Goal: Find specific page/section: Find specific page/section

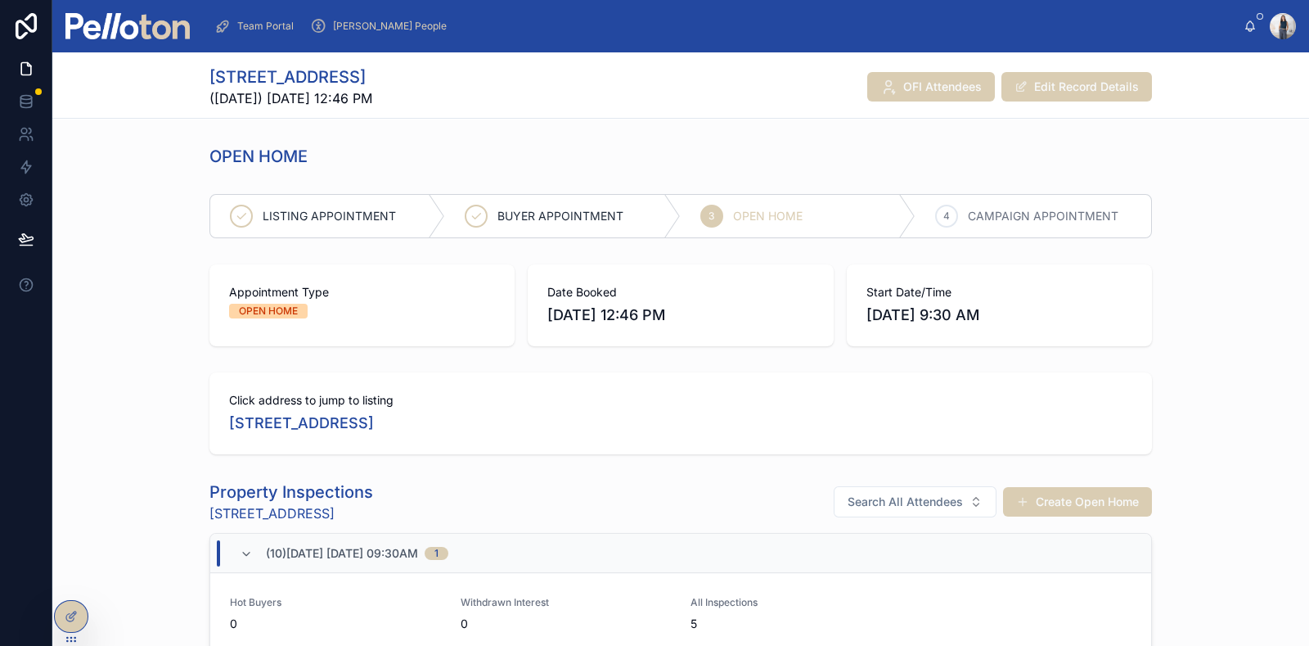
scroll to position [307, 0]
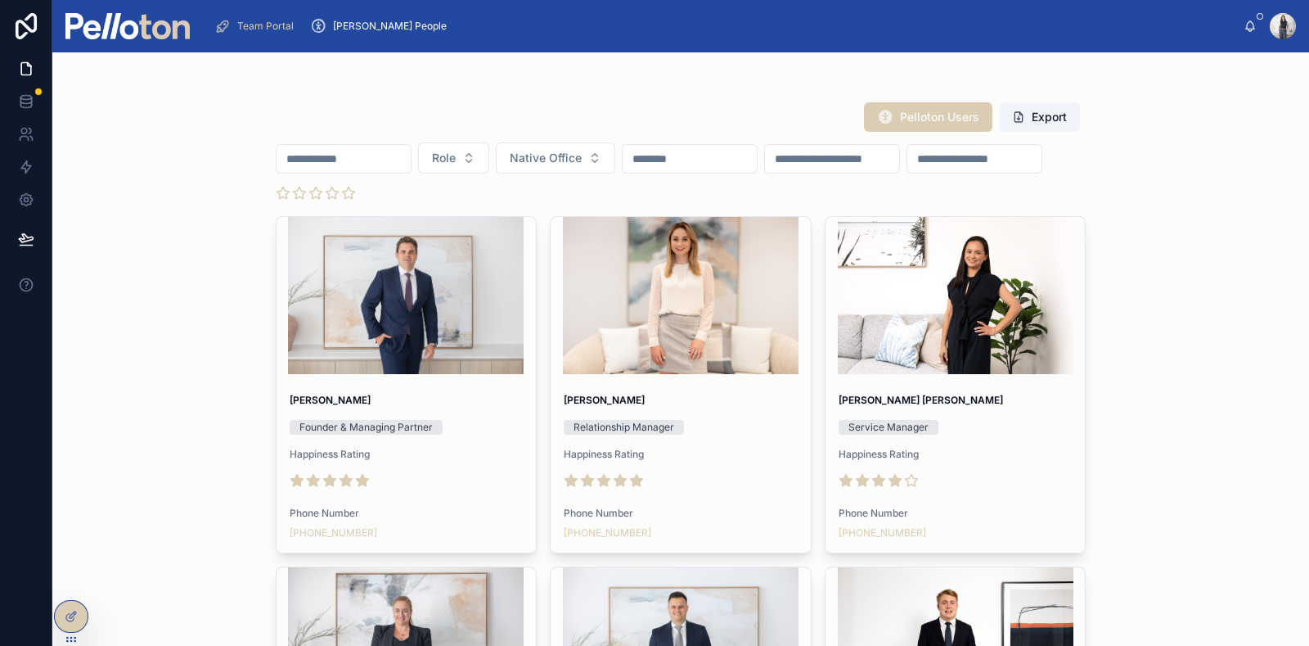
click at [390, 148] on input "text" at bounding box center [344, 158] width 134 height 23
click at [386, 155] on input "text" at bounding box center [344, 158] width 134 height 23
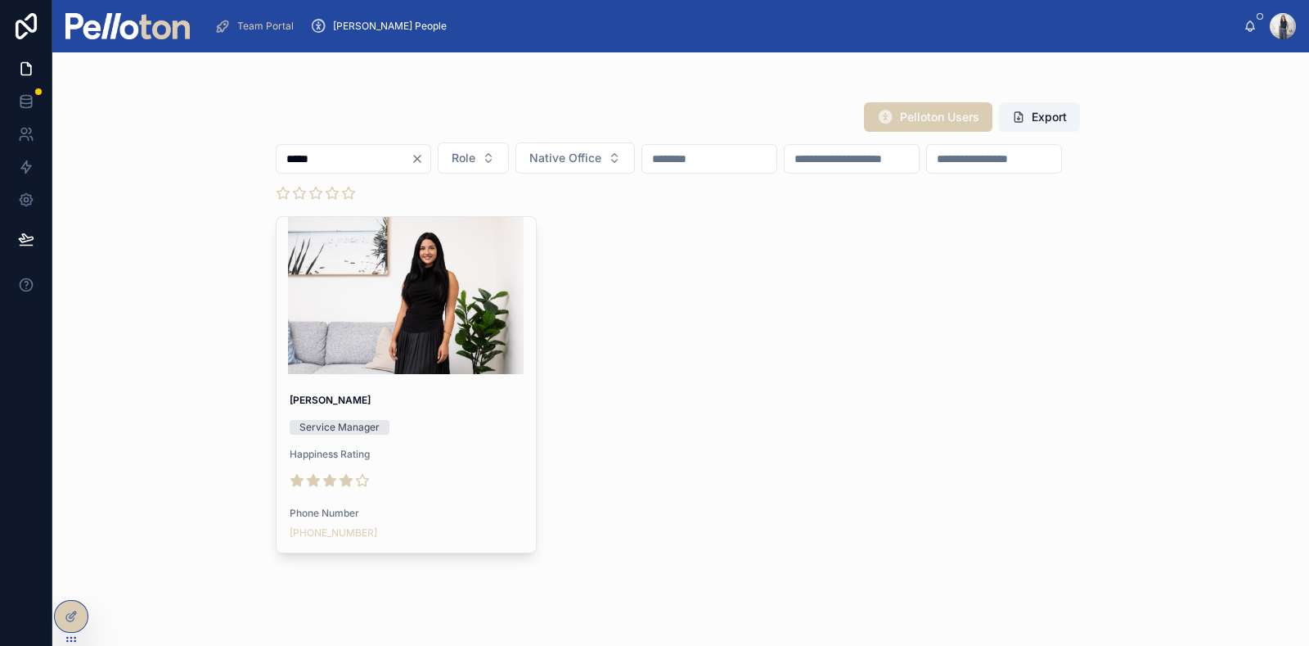
type input "*****"
click at [430, 384] on div "[PERSON_NAME] Service Manager Happiness Rating Phone Number [PHONE_NUMBER]" at bounding box center [407, 467] width 260 height 172
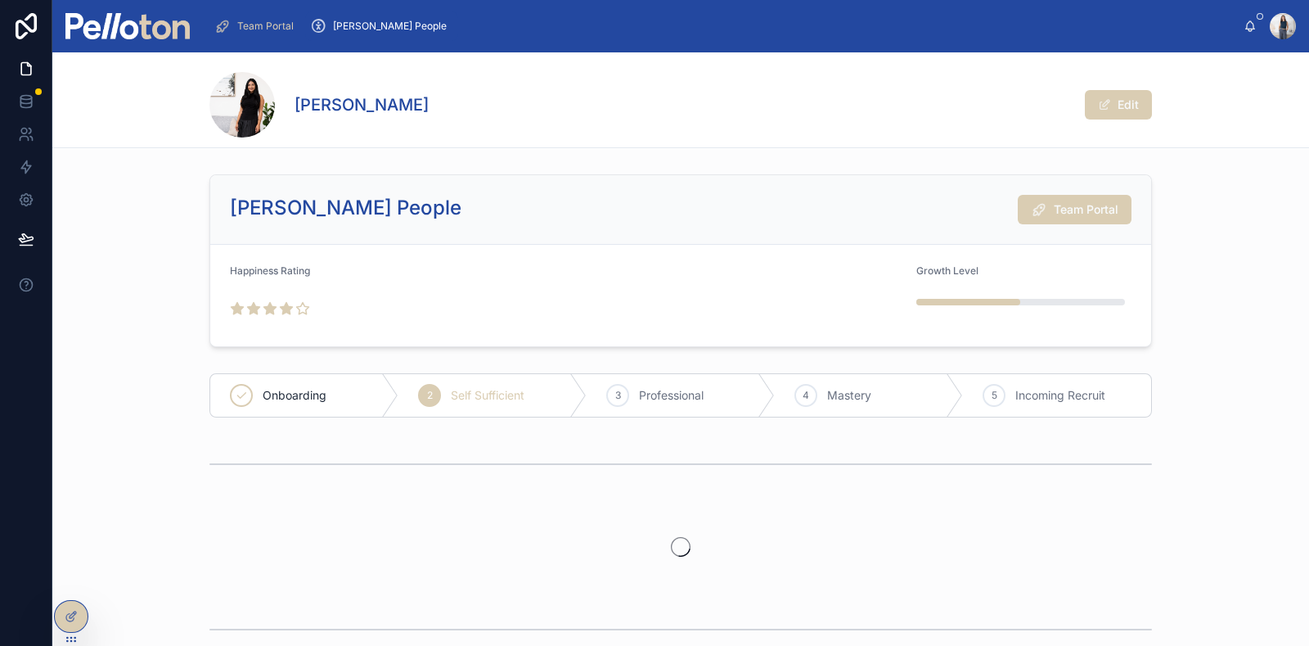
click at [1075, 208] on span "Team Portal" at bounding box center [1086, 209] width 65 height 16
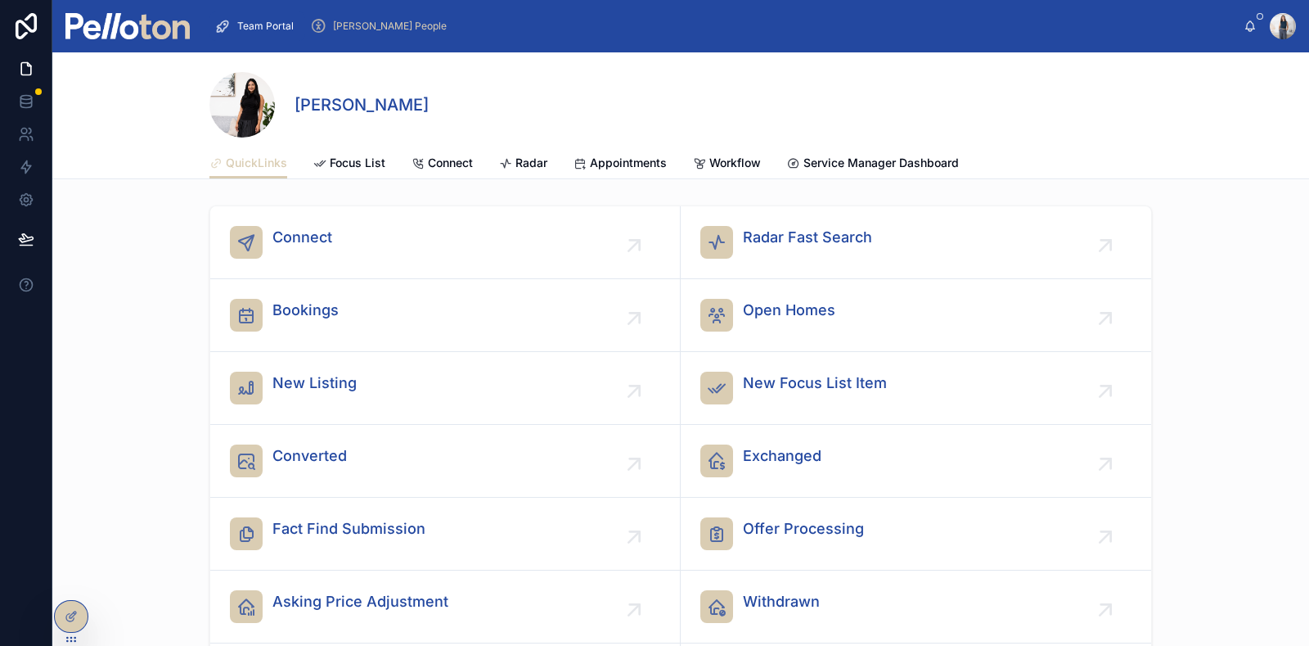
click at [740, 161] on span "Workflow" at bounding box center [736, 163] width 52 height 16
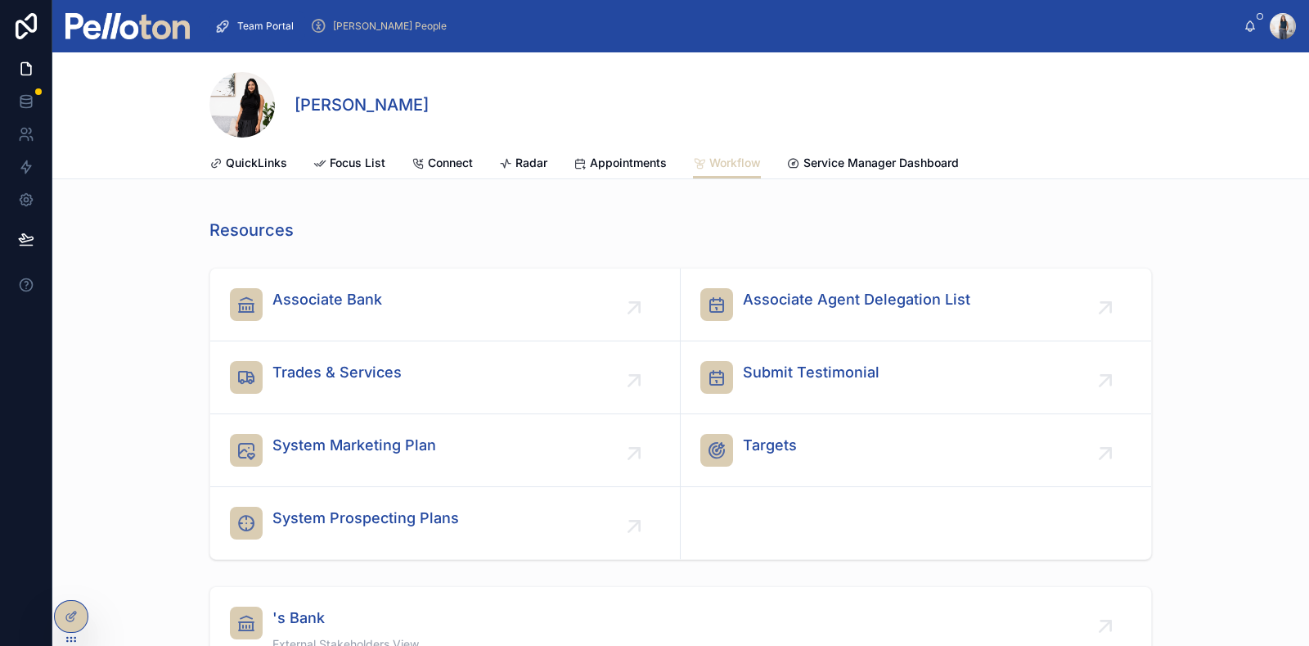
scroll to position [363, 0]
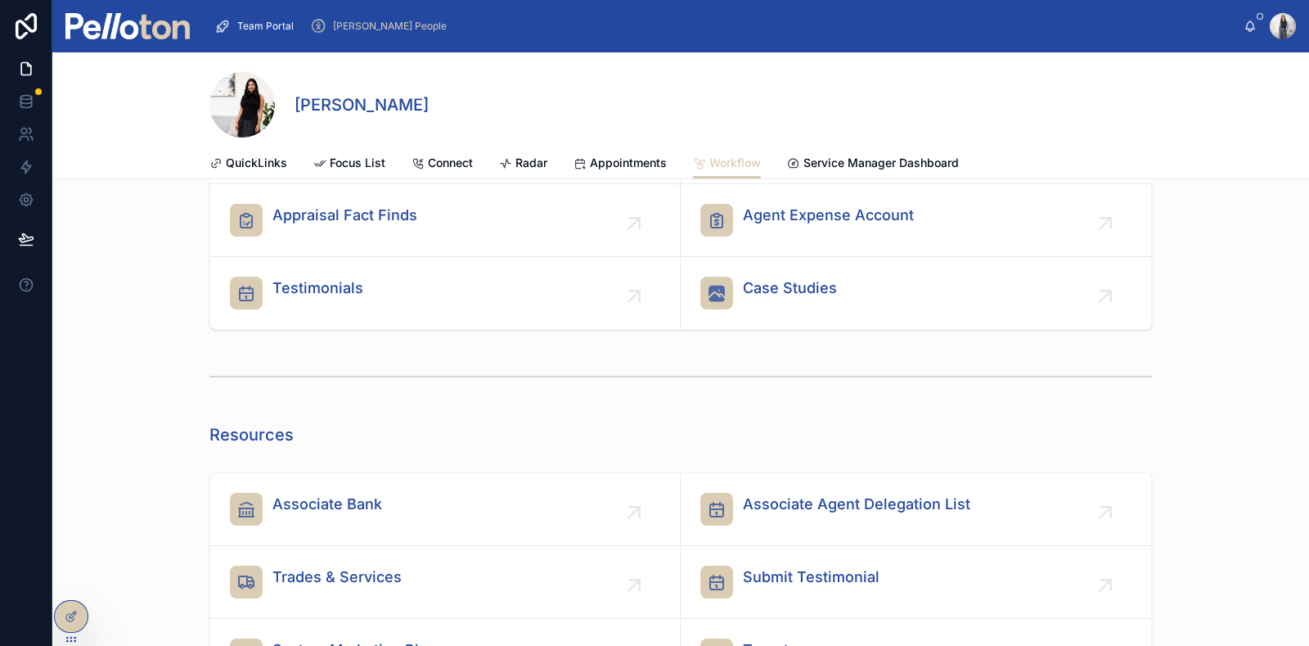
click at [902, 160] on span "Service Manager Dashboard" at bounding box center [881, 163] width 155 height 16
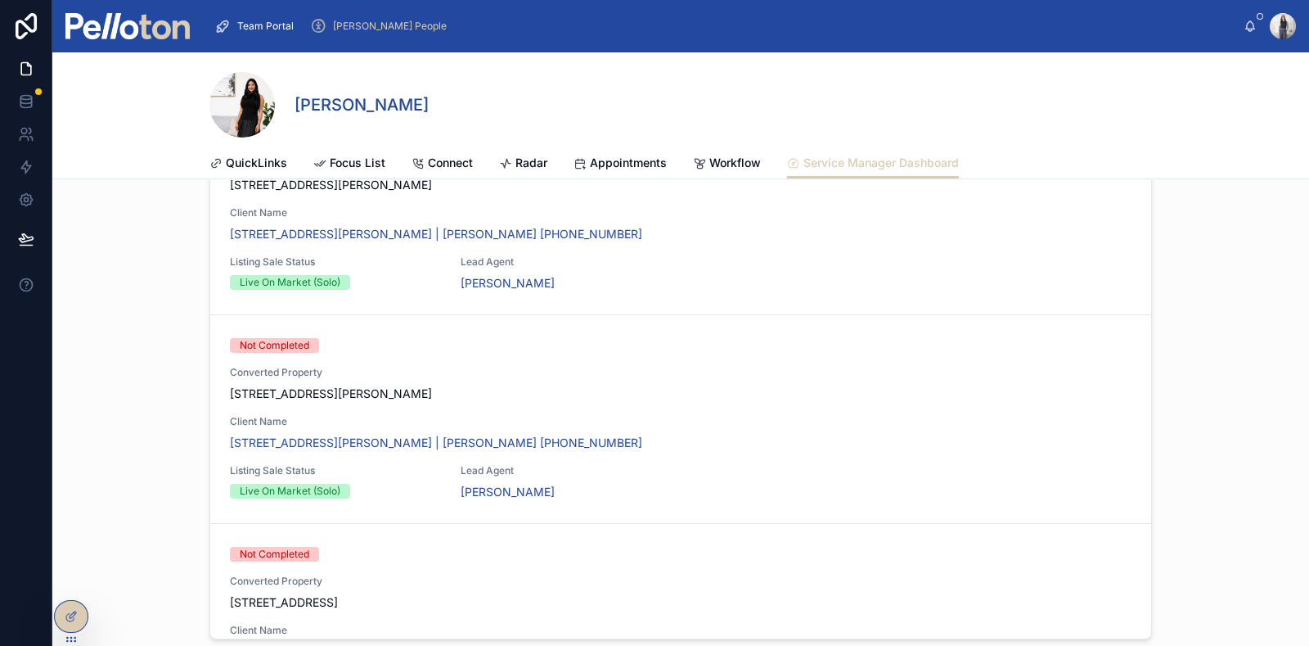
scroll to position [155, 0]
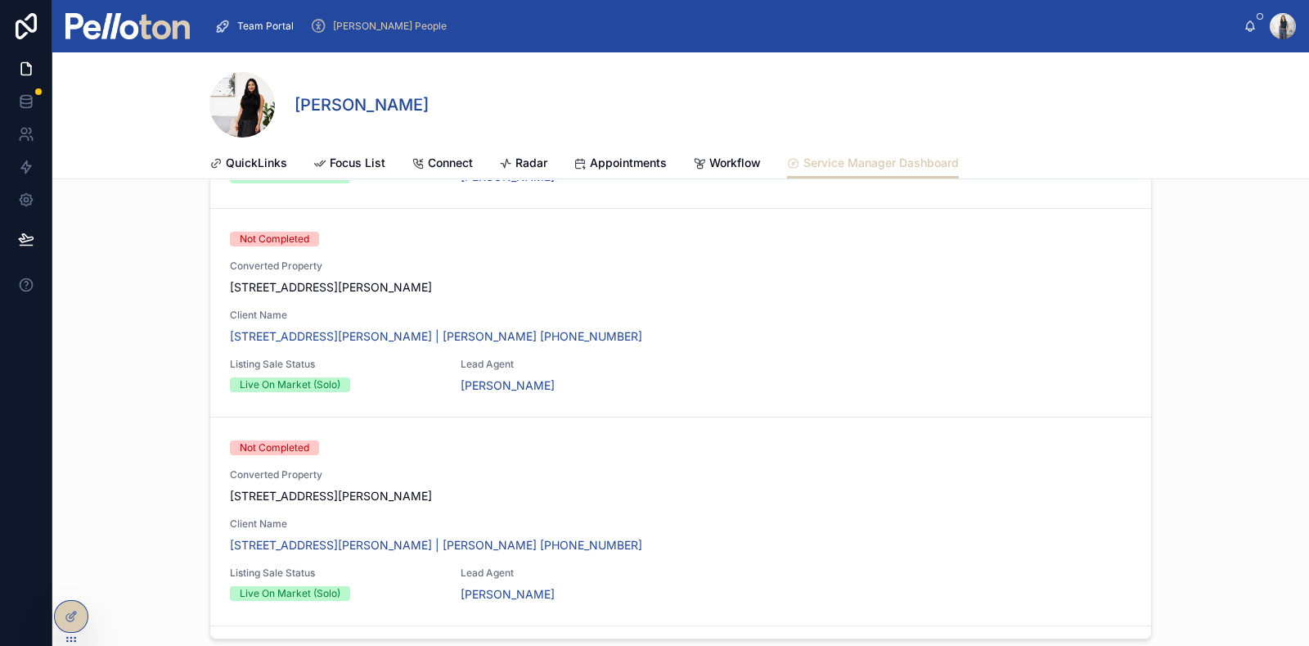
click at [688, 328] on div "[STREET_ADDRESS][PERSON_NAME] | [PERSON_NAME] [PHONE_NUMBER]" at bounding box center [681, 336] width 902 height 16
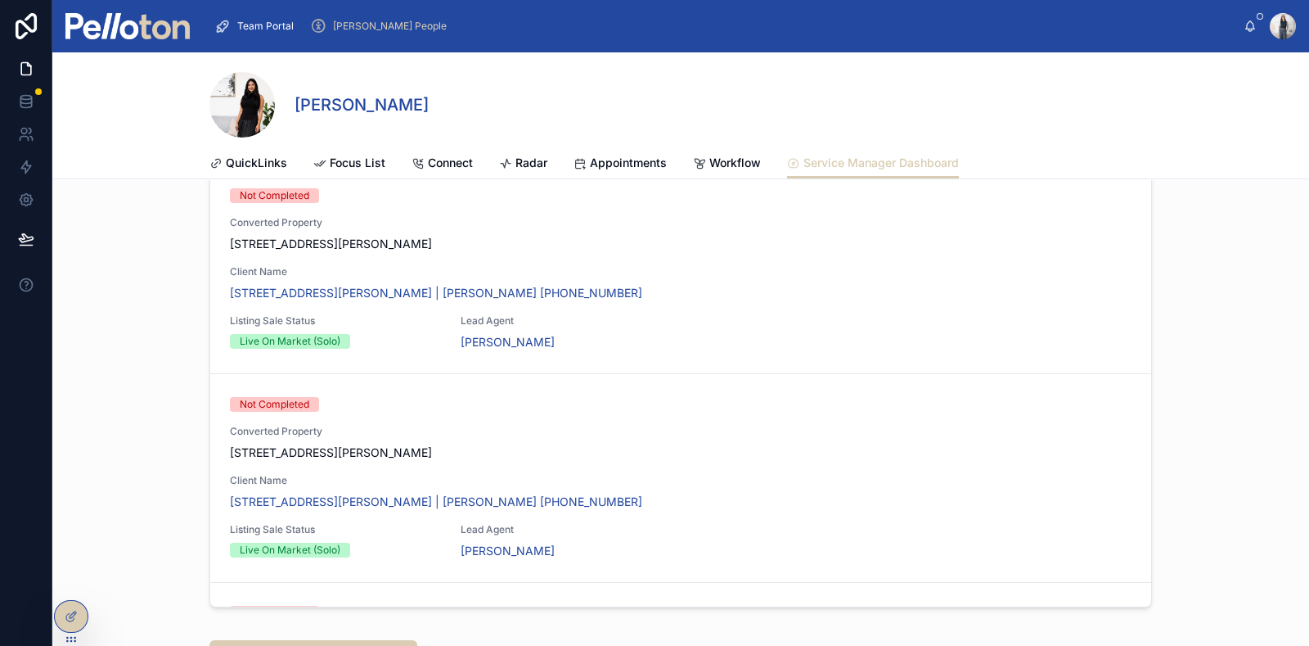
scroll to position [2659, 0]
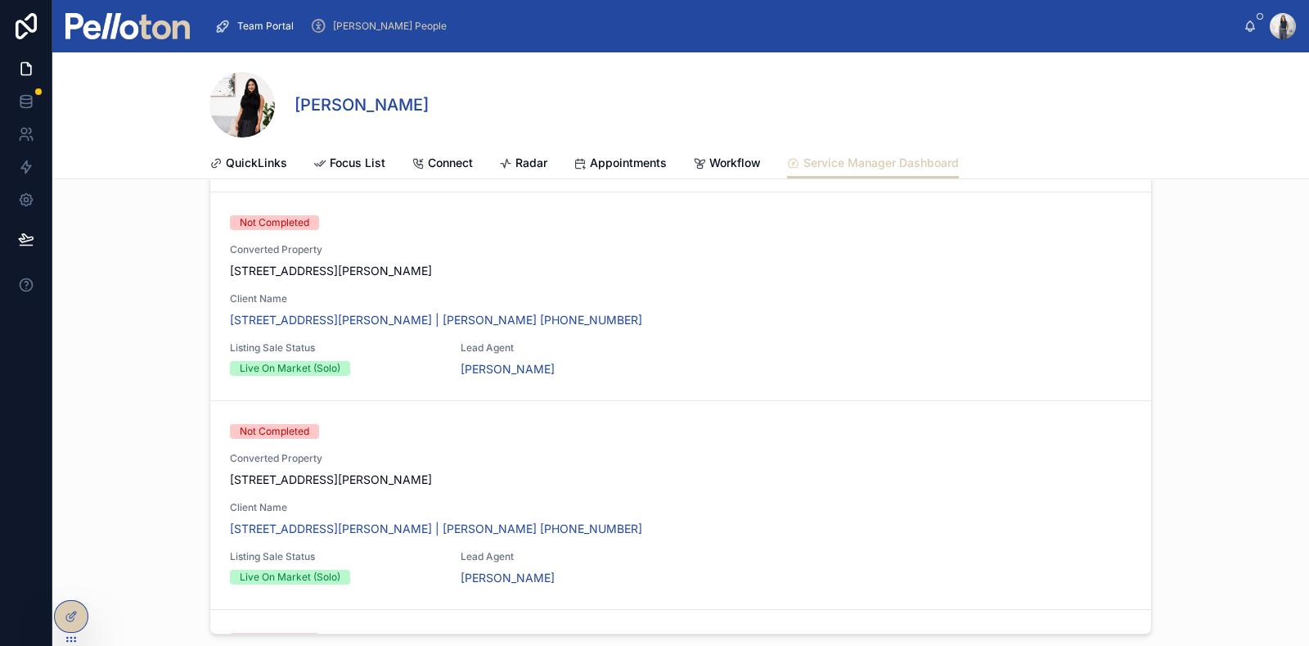
click at [724, 312] on div "[STREET_ADDRESS][PERSON_NAME] | [PERSON_NAME] [PHONE_NUMBER]" at bounding box center [681, 320] width 902 height 16
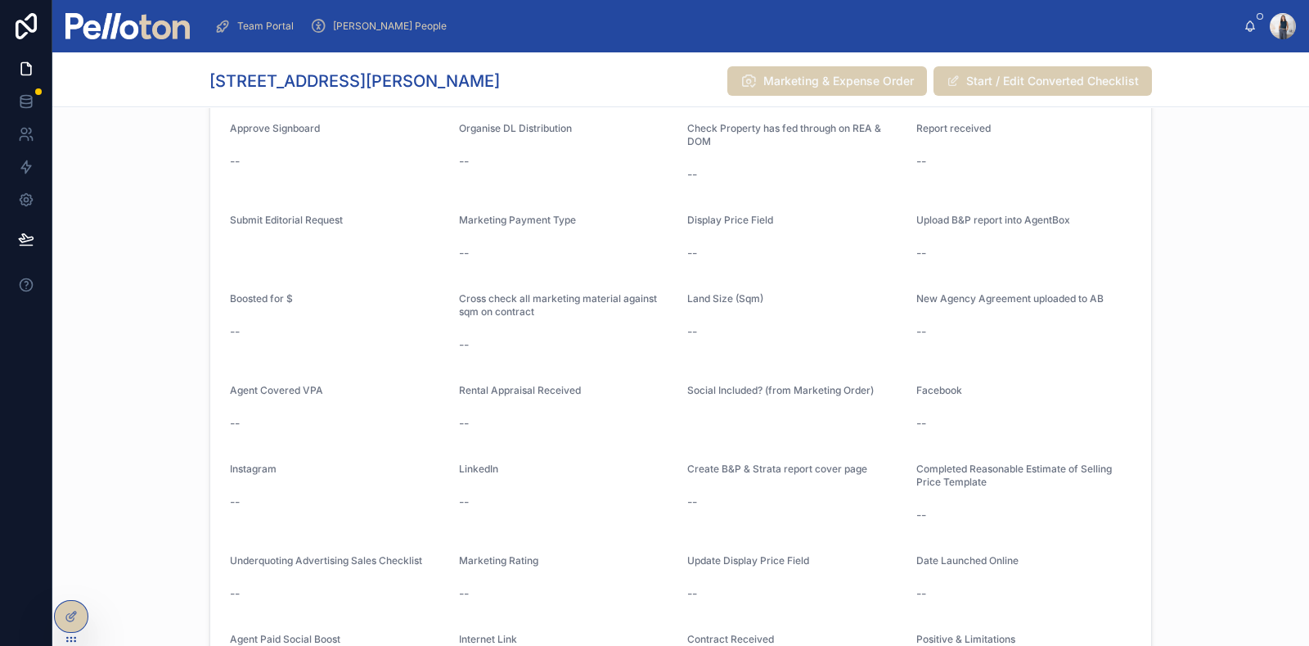
scroll to position [1636, 0]
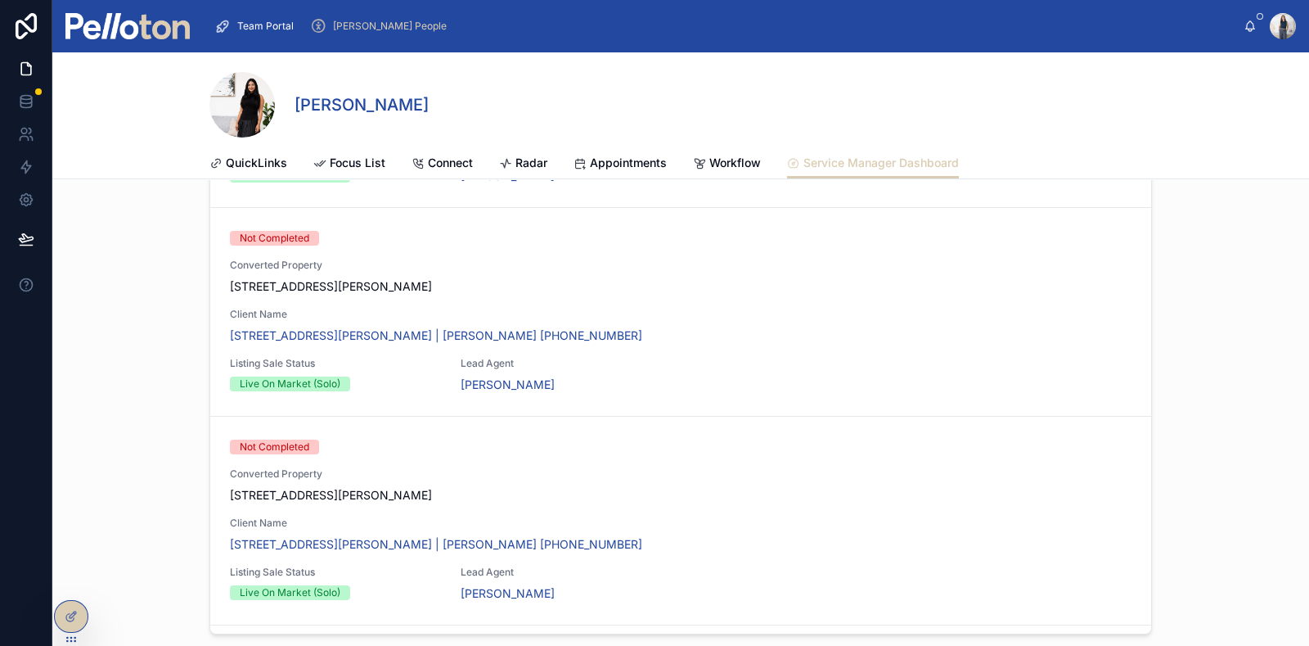
scroll to position [155, 0]
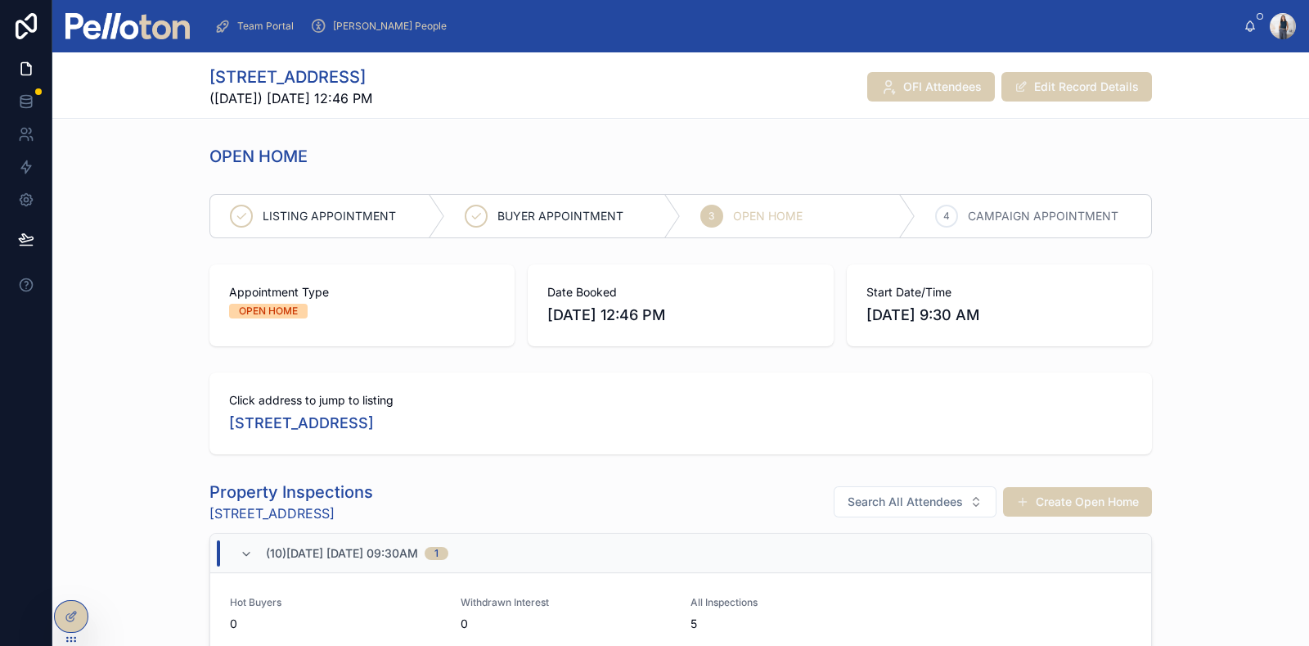
drag, startPoint x: 255, startPoint y: 24, endPoint x: 263, endPoint y: 29, distance: 8.9
click at [256, 23] on span "Team Portal" at bounding box center [265, 26] width 56 height 13
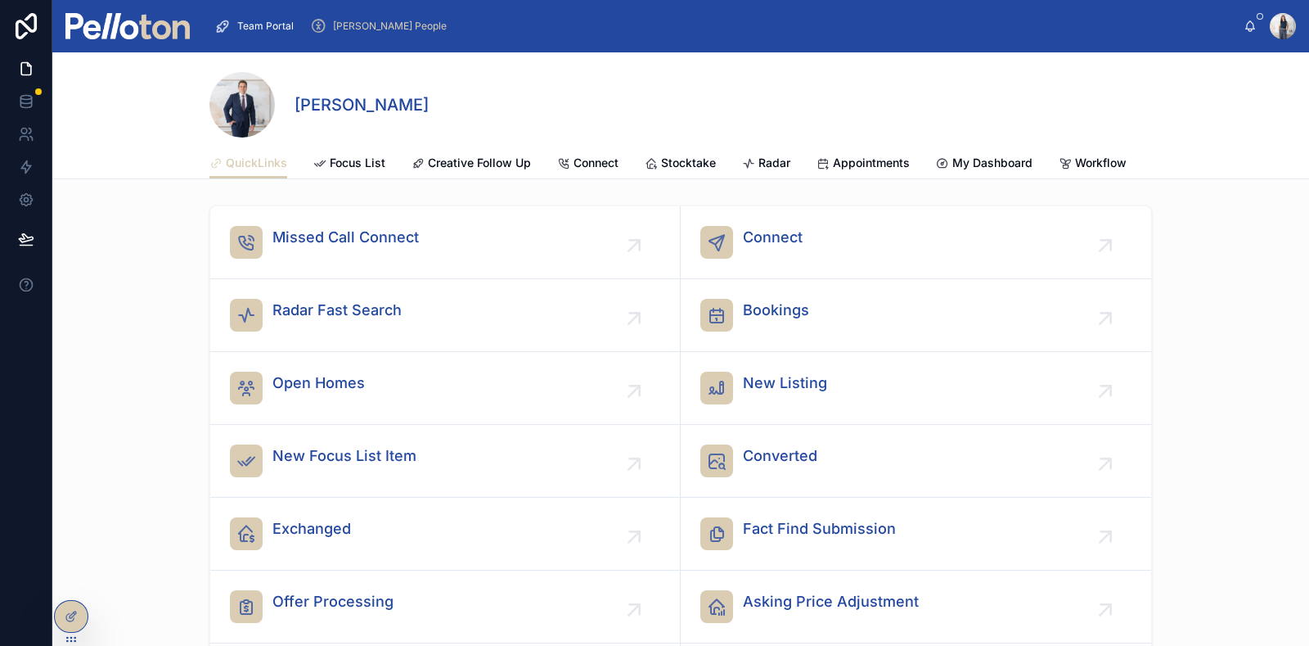
scroll to position [101, 0]
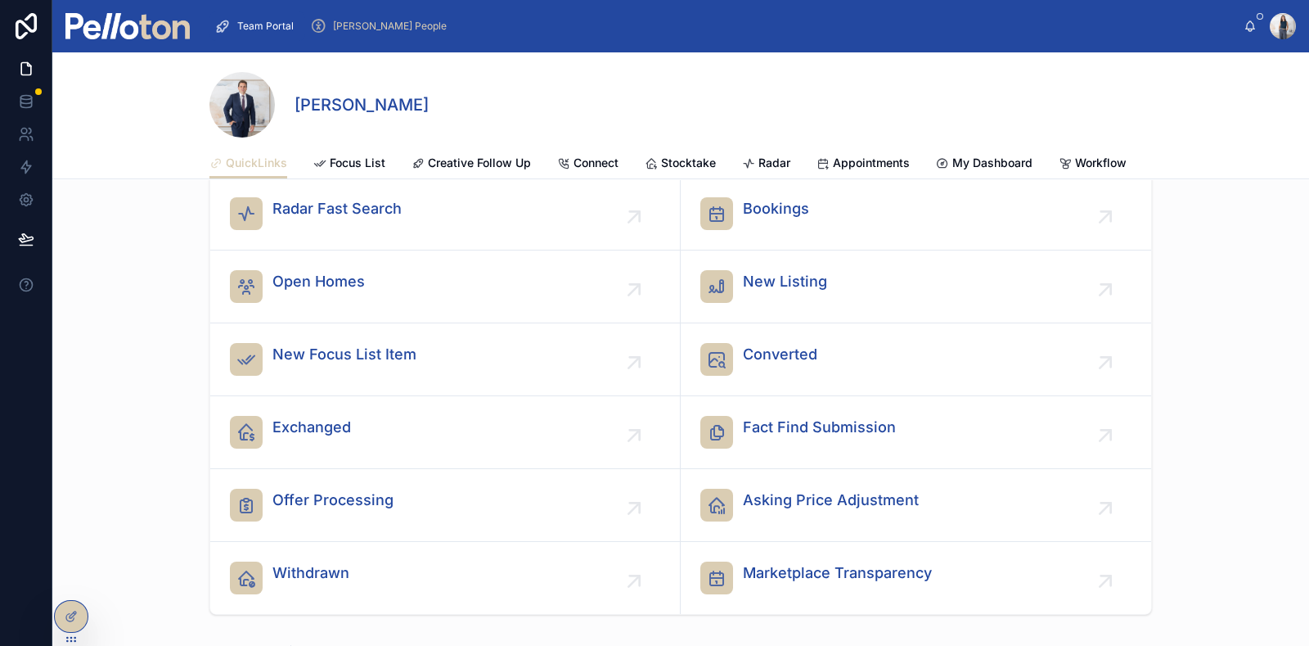
click at [375, 34] on div "[PERSON_NAME] People" at bounding box center [381, 26] width 143 height 26
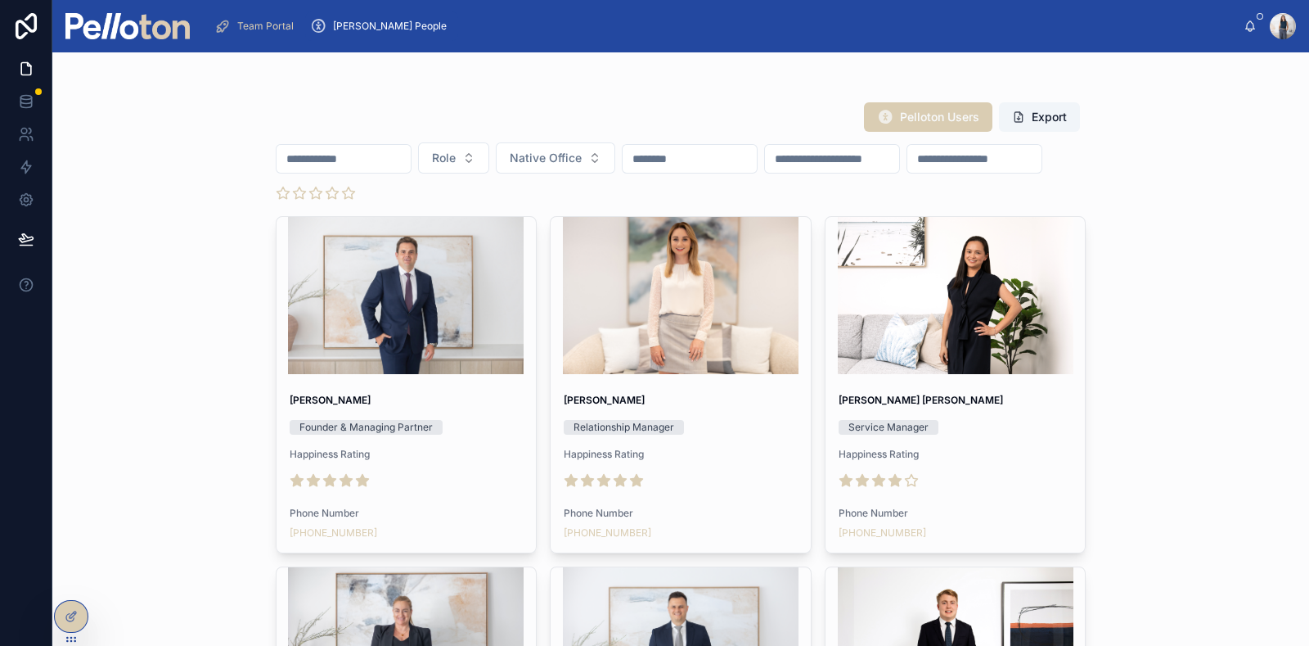
click at [381, 157] on input "text" at bounding box center [344, 158] width 134 height 23
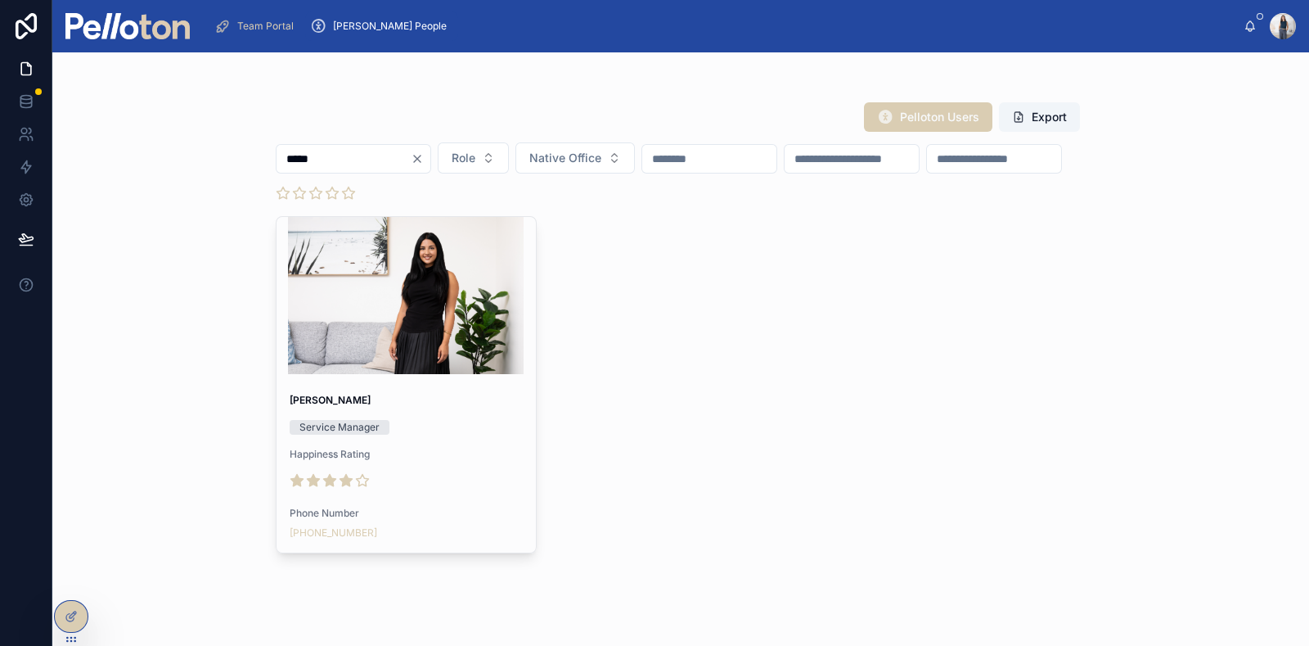
type input "*****"
click at [403, 352] on div at bounding box center [407, 295] width 260 height 157
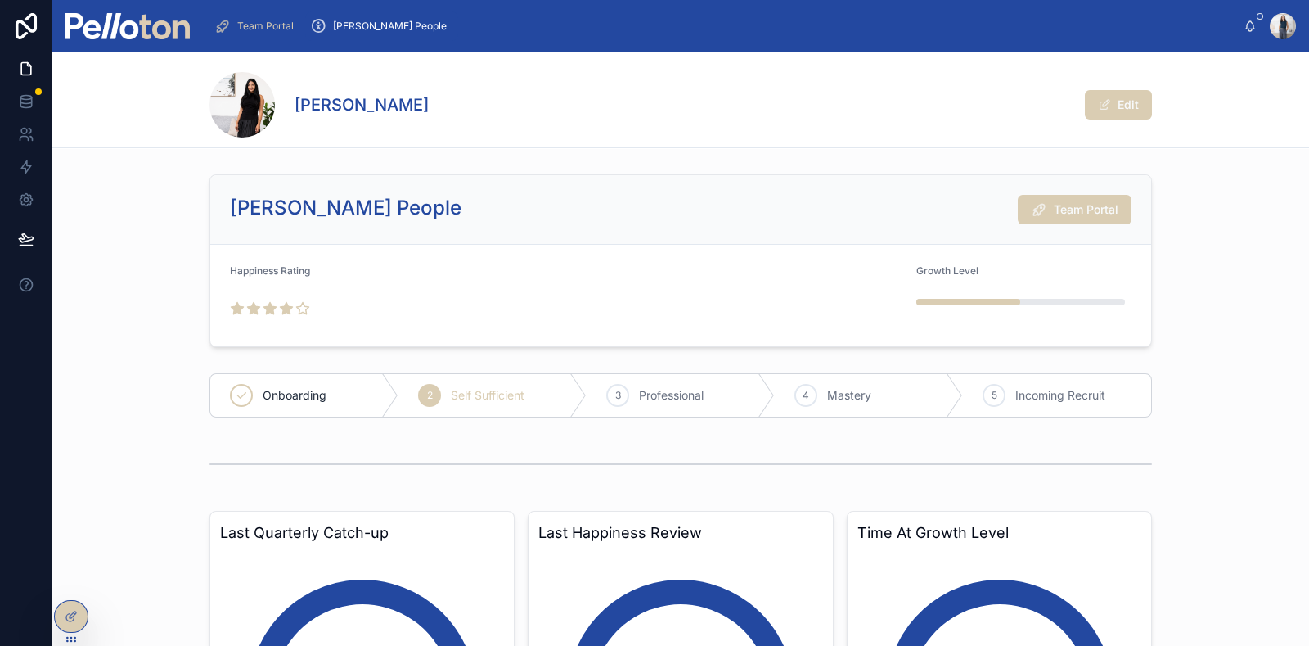
click at [1075, 210] on span "Team Portal" at bounding box center [1086, 209] width 65 height 16
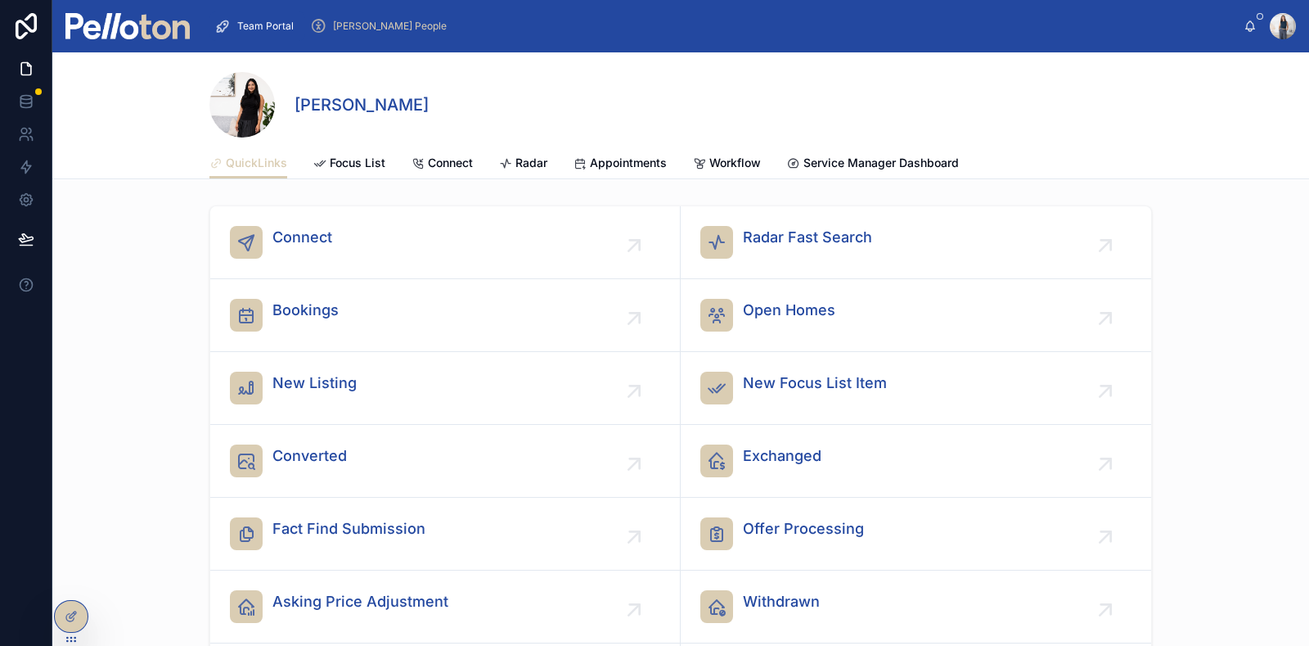
click at [866, 162] on span "Service Manager Dashboard" at bounding box center [881, 163] width 155 height 16
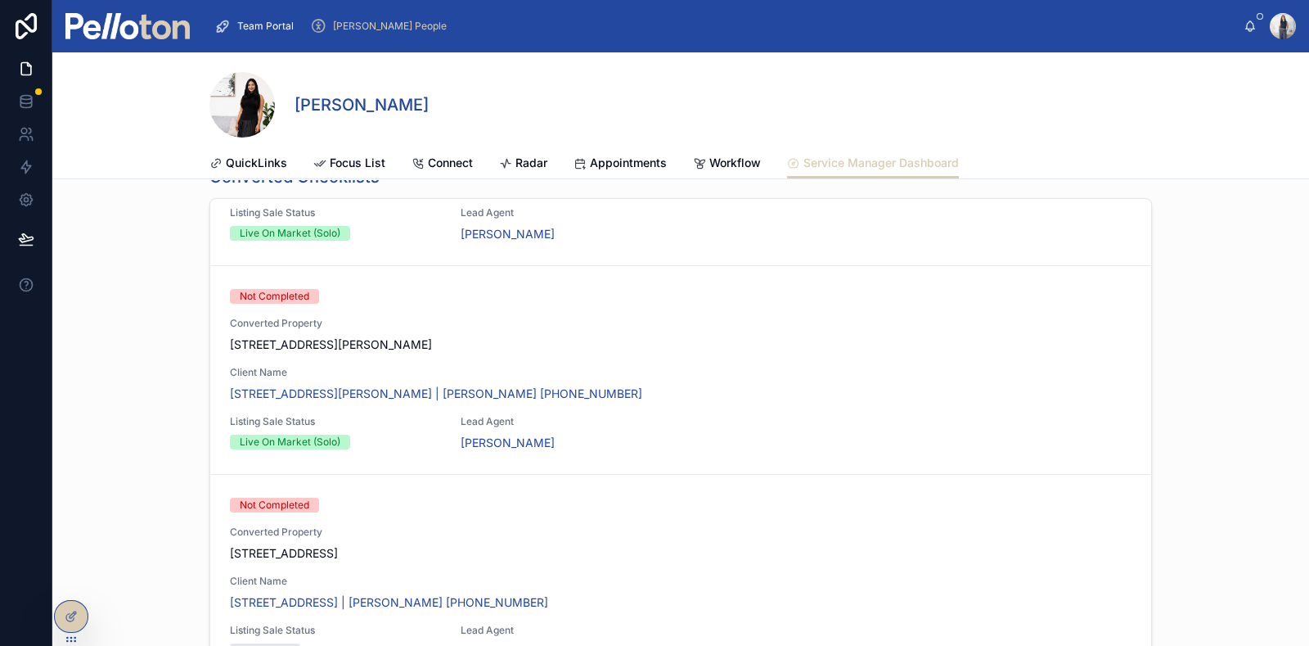
scroll to position [2713, 0]
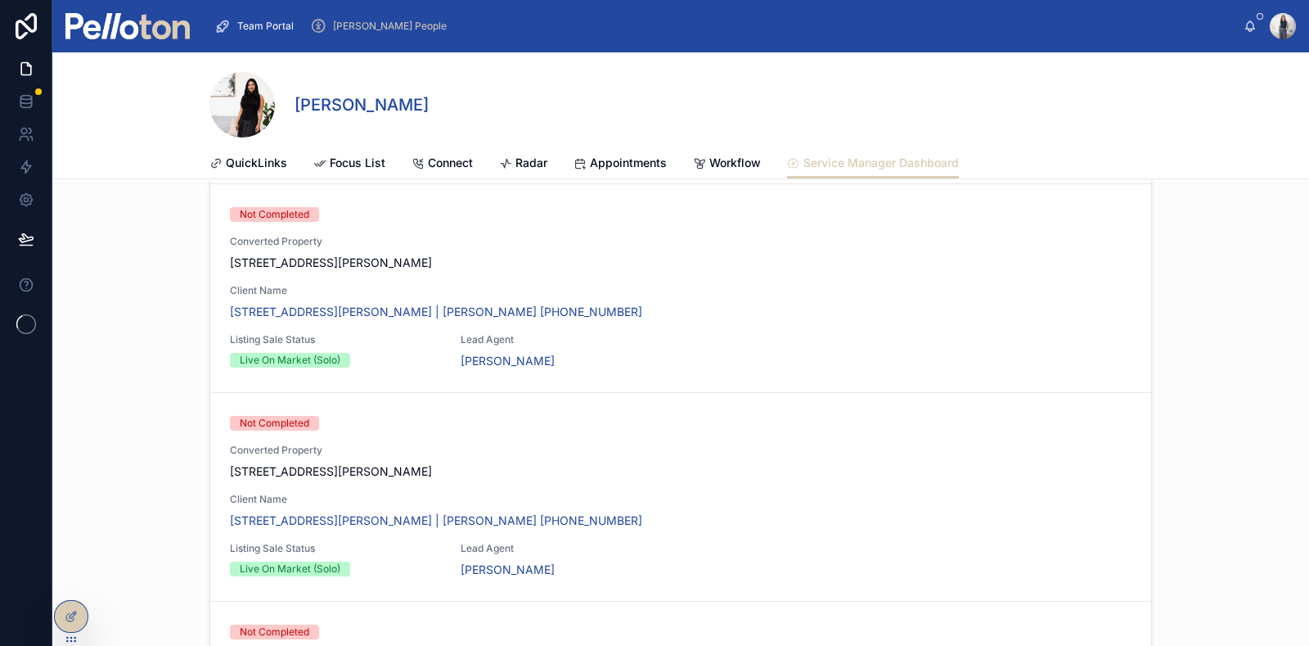
scroll to position [226, 0]
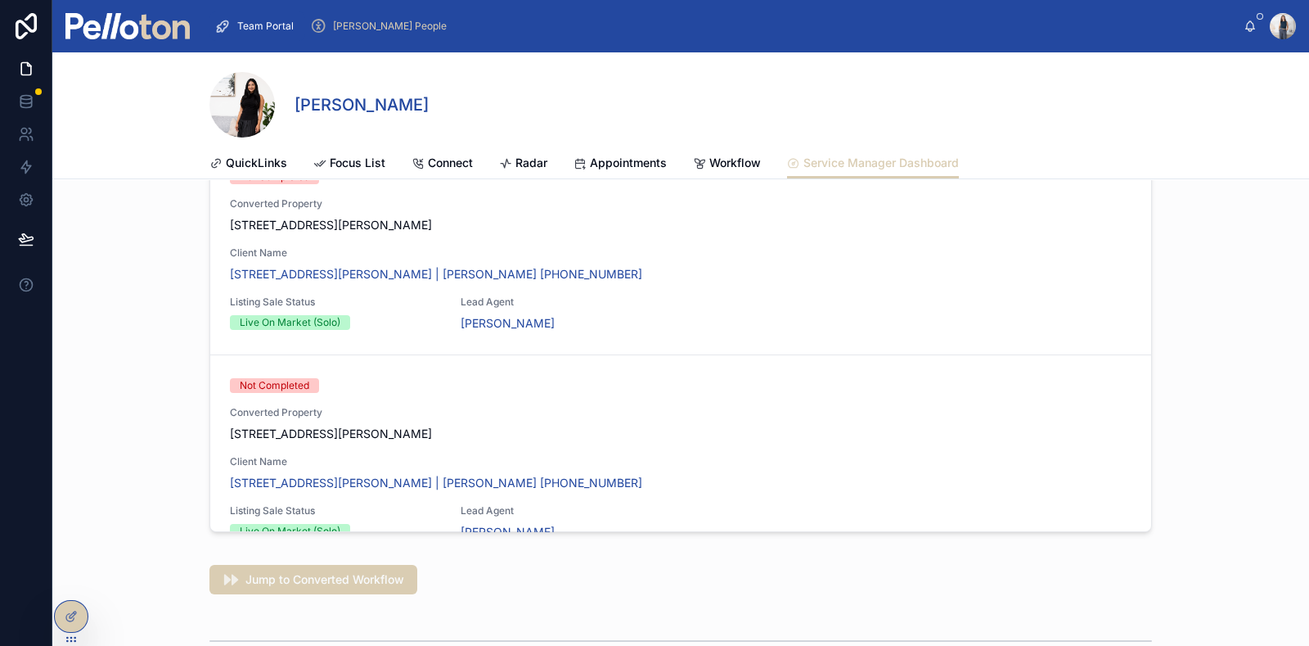
scroll to position [116, 0]
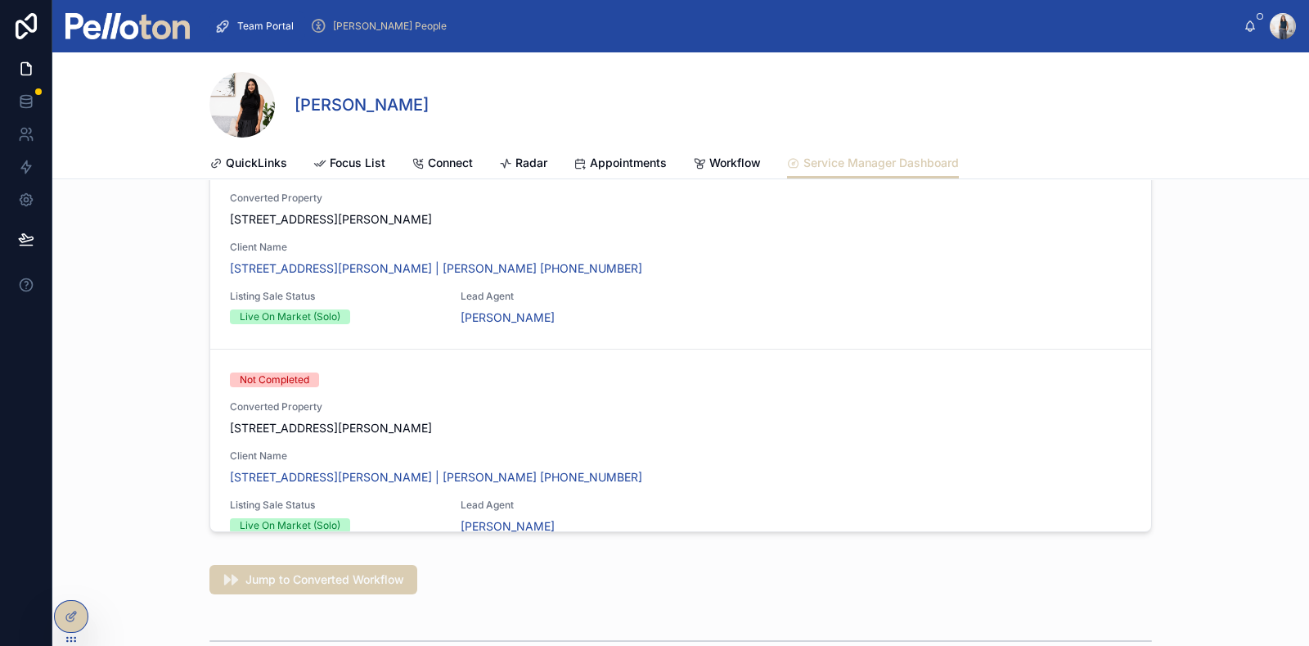
click at [1246, 371] on div "Converted Checklists Not Completed Converted Property 161 Spit Road Mosman Clie…" at bounding box center [680, 276] width 1257 height 537
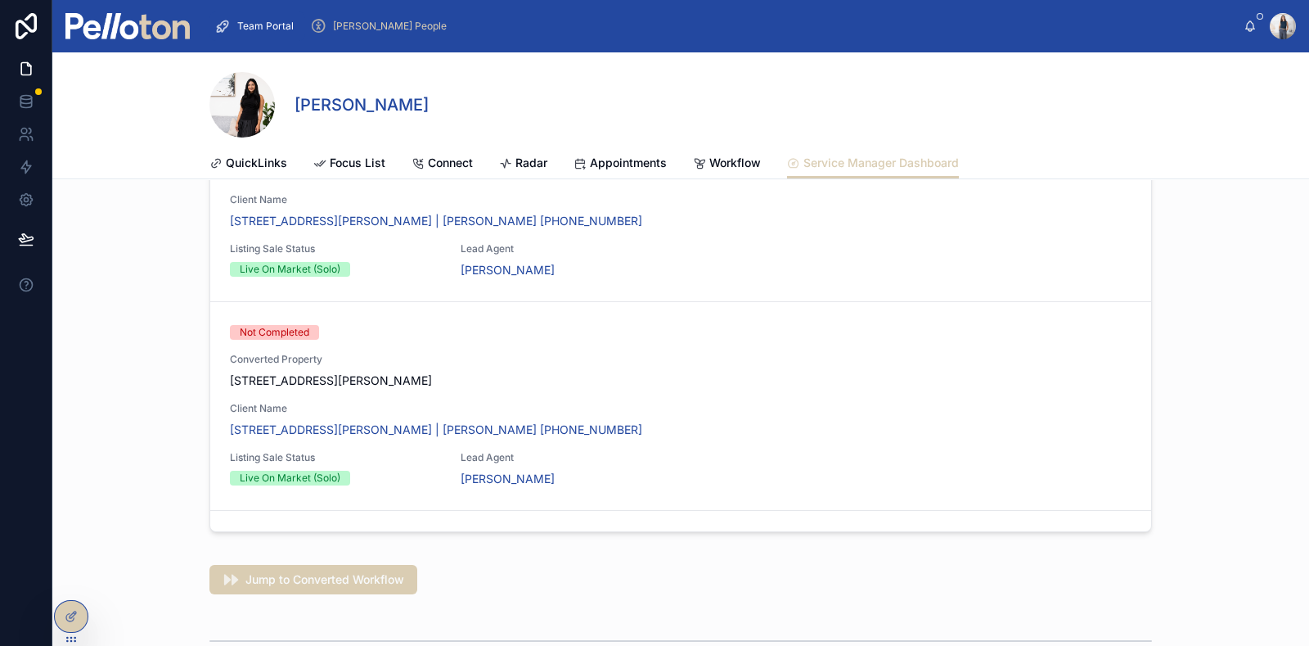
scroll to position [219, 0]
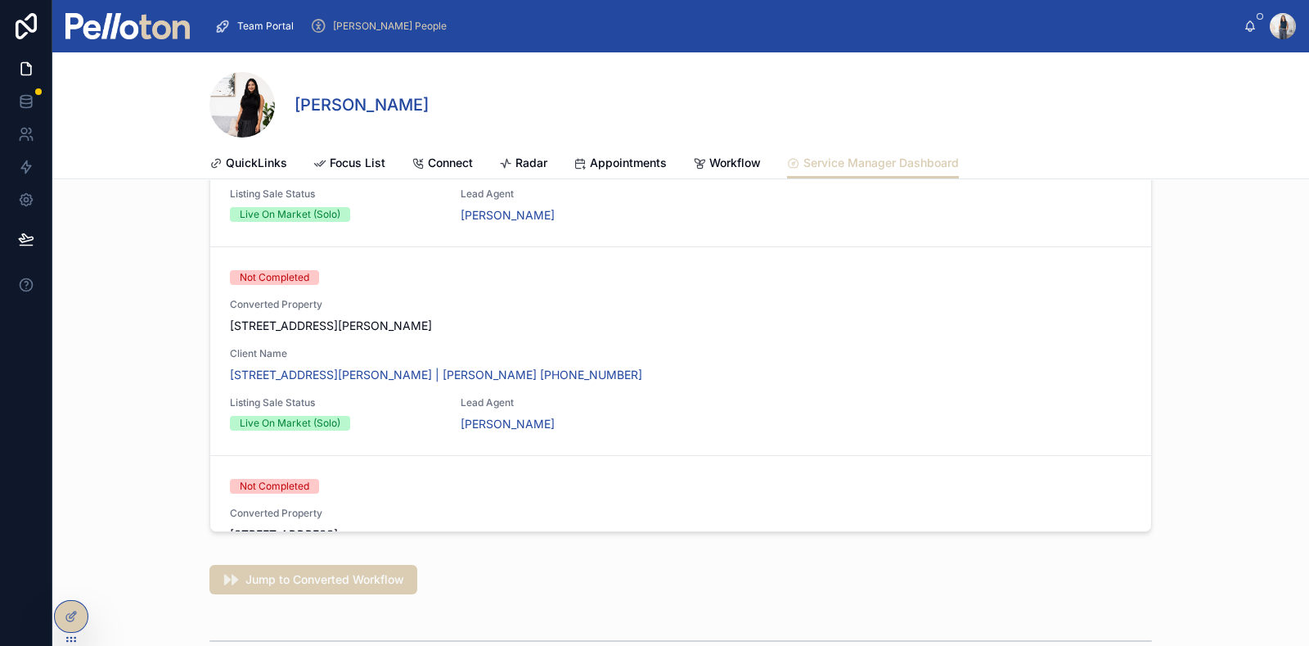
click at [704, 354] on div "Client Name 6/112-124 Cowles Road, Mosman | Carsten Clemens +61414048269" at bounding box center [681, 365] width 902 height 36
